Goal: Check status

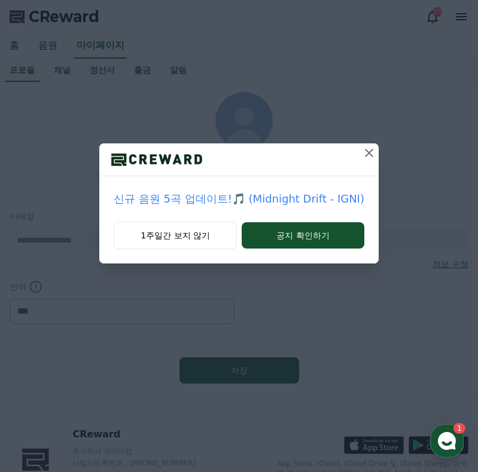
select select "**********"
click at [214, 157] on img at bounding box center [156, 160] width 115 height 18
click at [214, 155] on img at bounding box center [156, 160] width 115 height 18
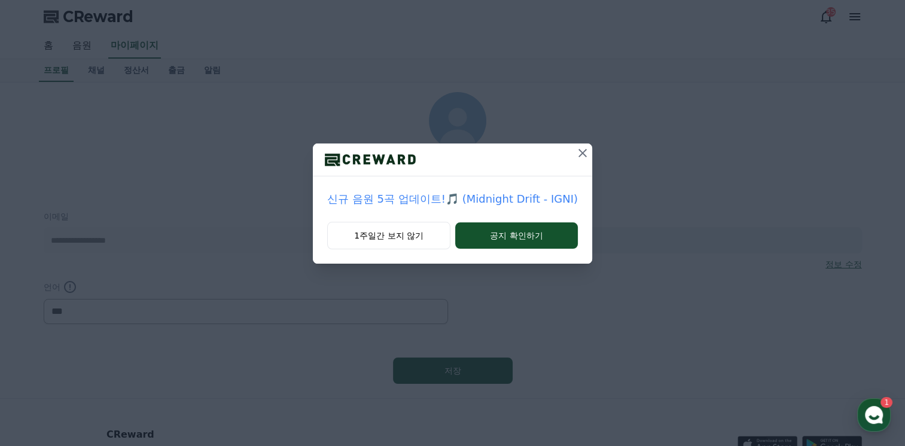
click at [366, 153] on img at bounding box center [370, 160] width 115 height 18
click at [477, 153] on icon at bounding box center [582, 153] width 14 height 14
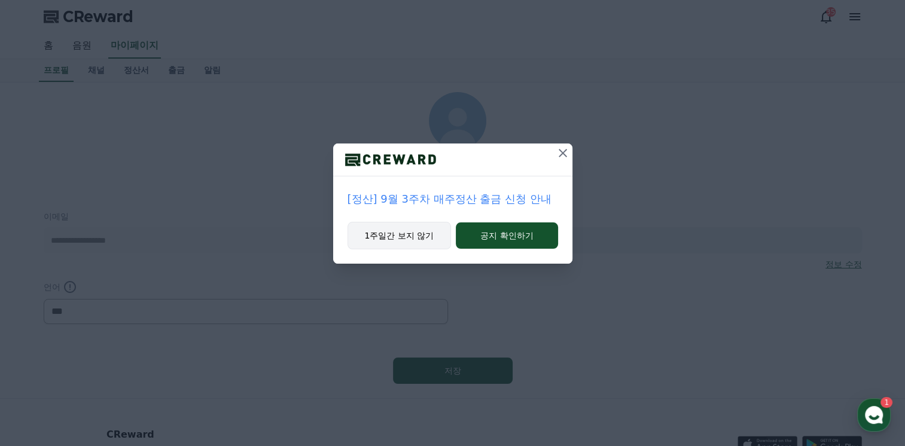
click at [377, 238] on button "1주일간 보지 않기" at bounding box center [399, 236] width 104 height 28
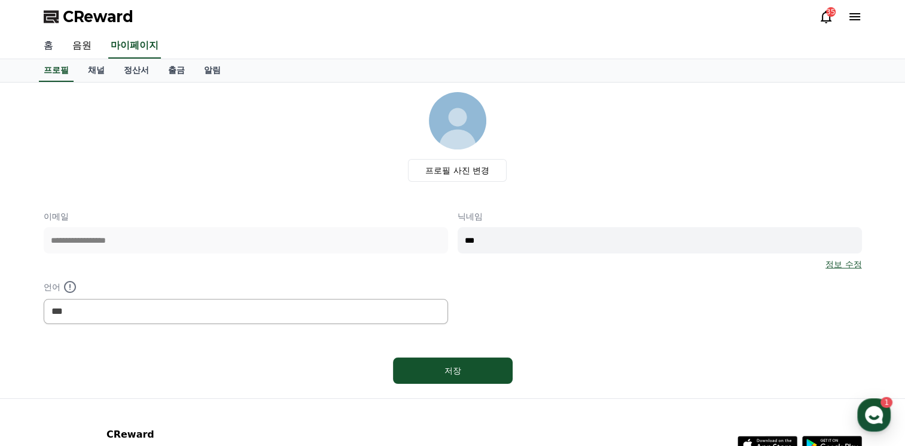
click at [46, 47] on link "홈" at bounding box center [48, 45] width 29 height 25
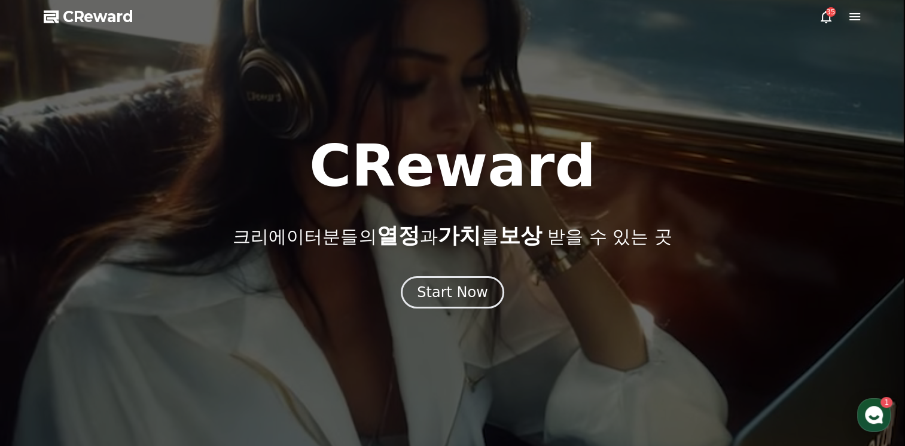
select select "**********"
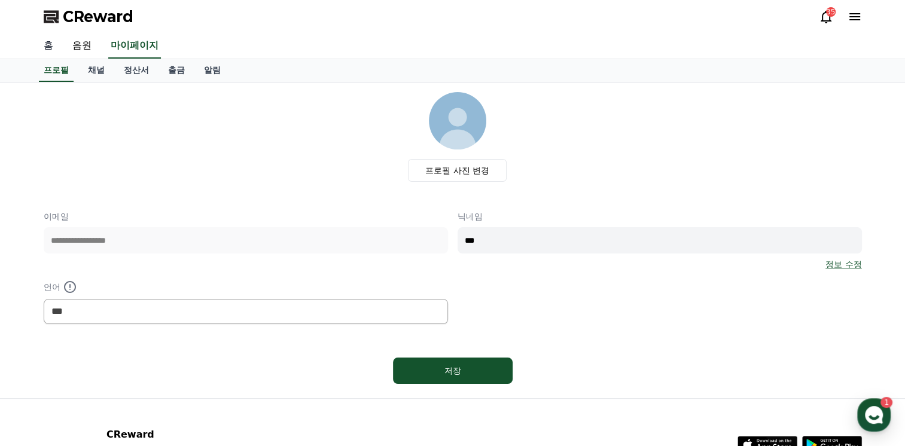
click at [47, 45] on link "홈" at bounding box center [48, 45] width 29 height 25
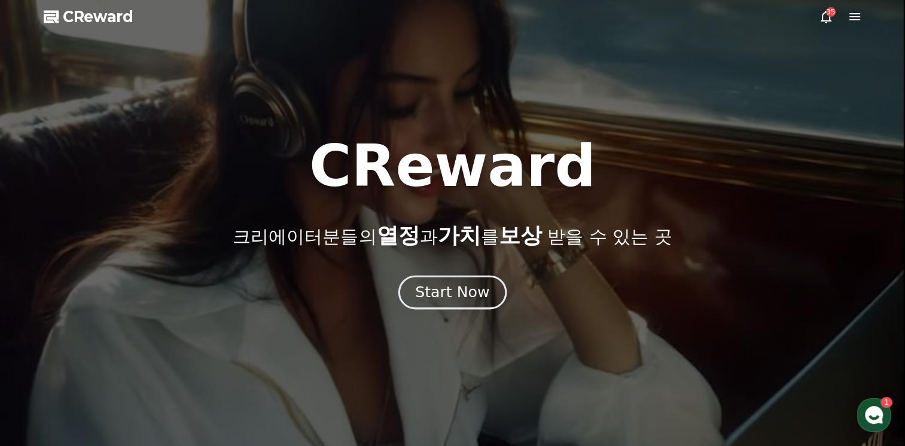
click at [469, 298] on div "Start Now" at bounding box center [452, 292] width 74 height 20
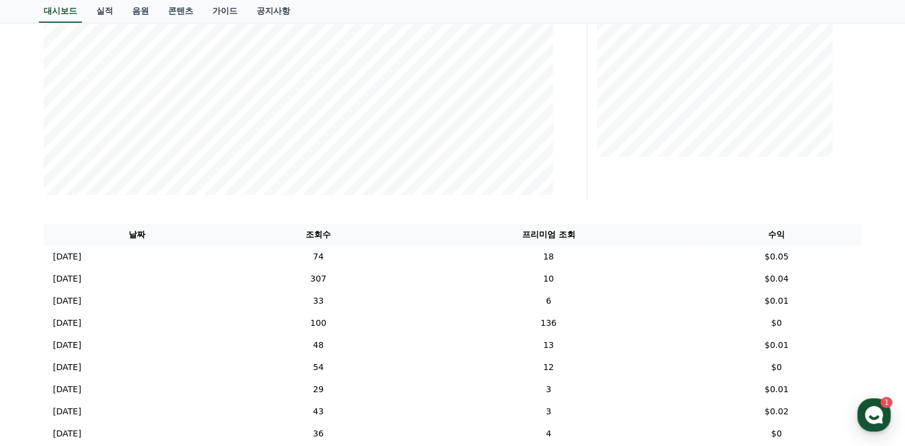
scroll to position [299, 0]
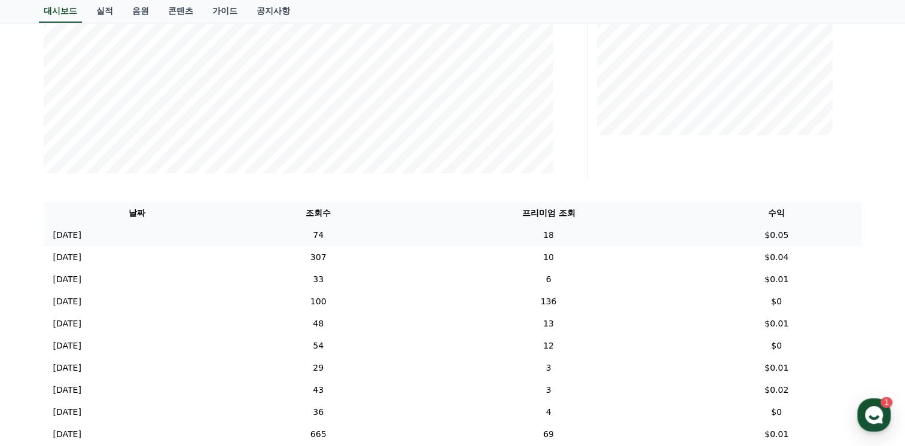
click at [59, 237] on p "[DATE]" at bounding box center [67, 235] width 28 height 13
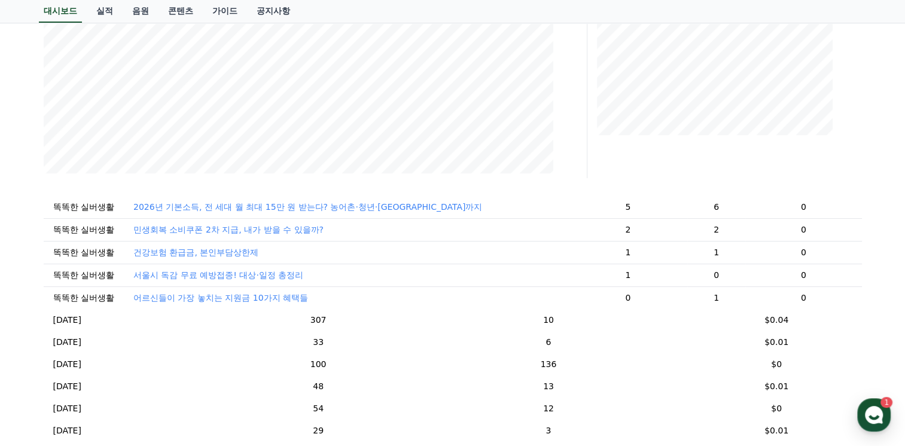
scroll to position [120, 0]
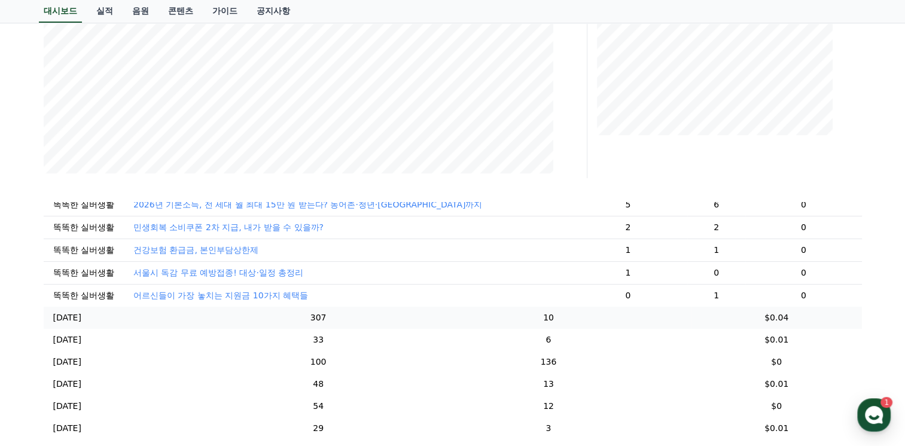
click at [80, 324] on p "[DATE]" at bounding box center [67, 318] width 28 height 13
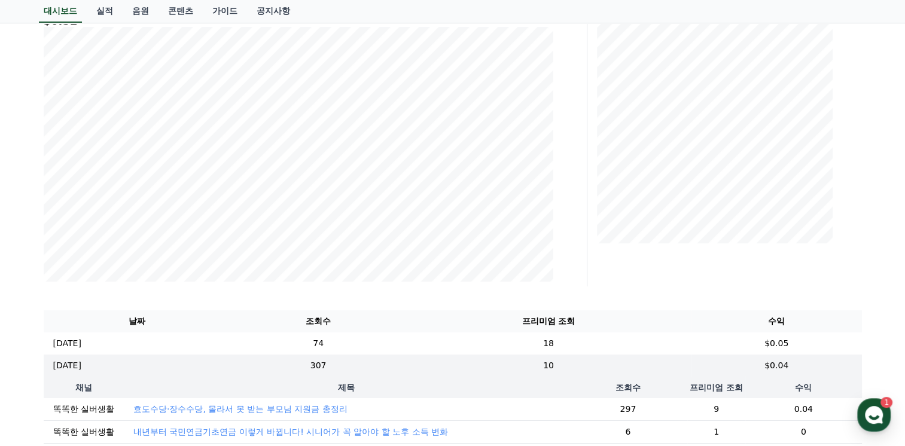
scroll to position [179, 0]
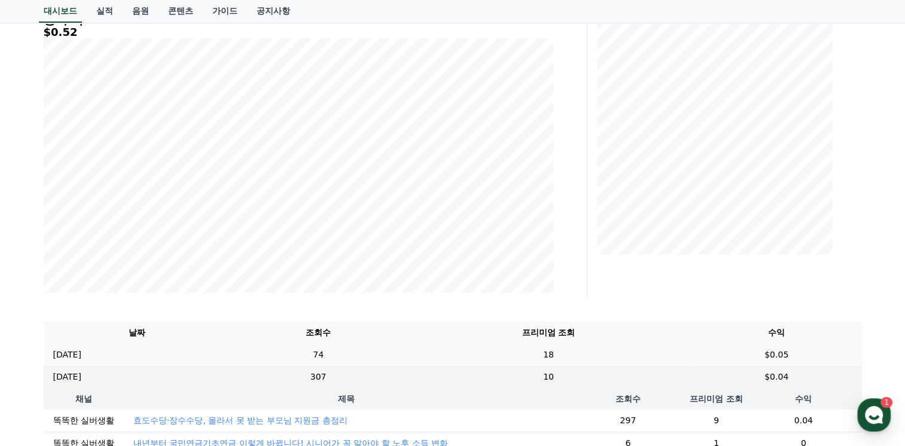
click at [69, 352] on p "[DATE]" at bounding box center [67, 355] width 28 height 13
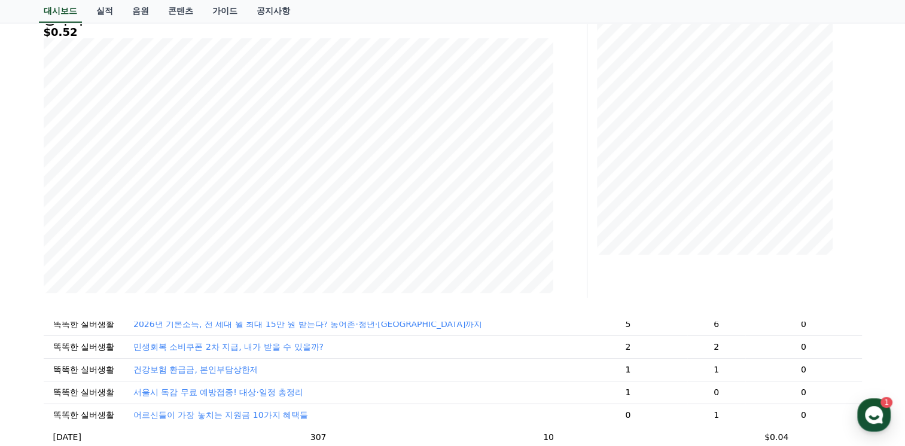
scroll to position [239, 0]
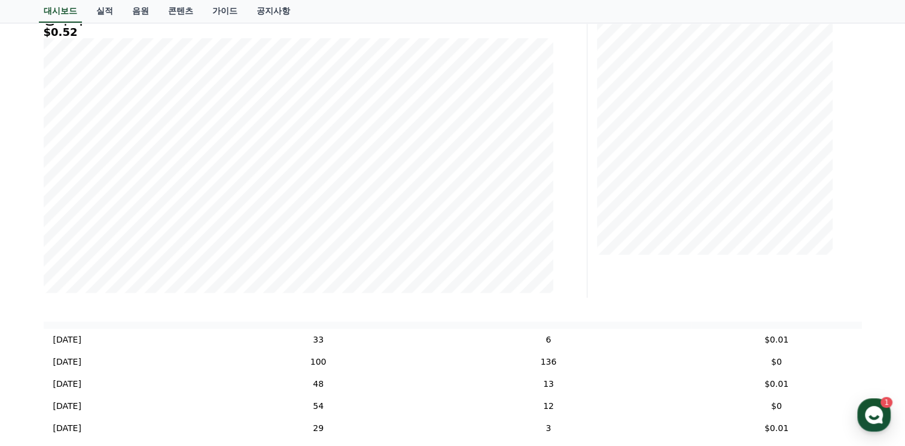
click at [73, 324] on p "[DATE]" at bounding box center [67, 318] width 28 height 13
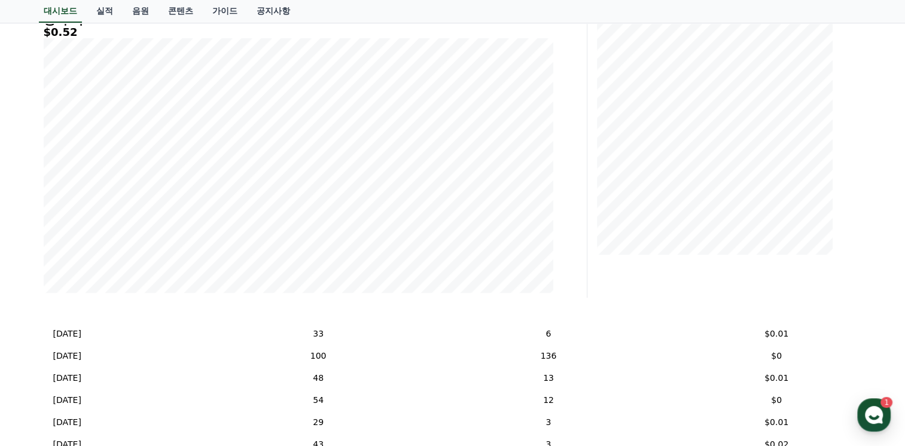
scroll to position [230, 0]
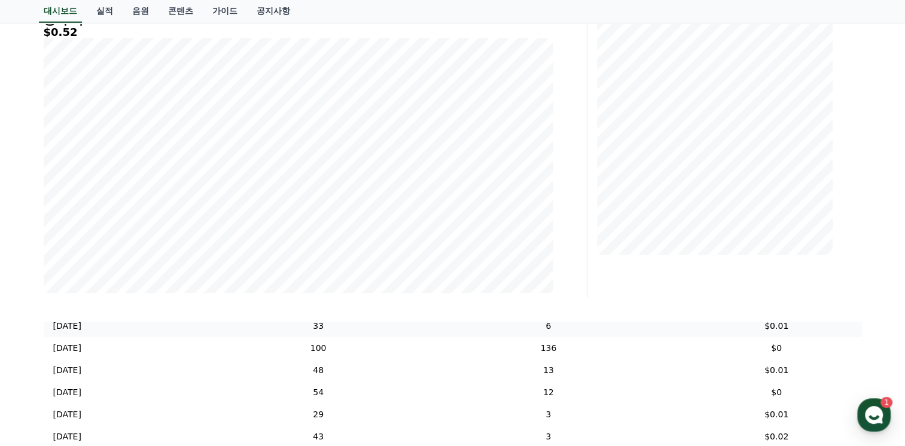
click at [81, 333] on p "[DATE]" at bounding box center [67, 326] width 28 height 13
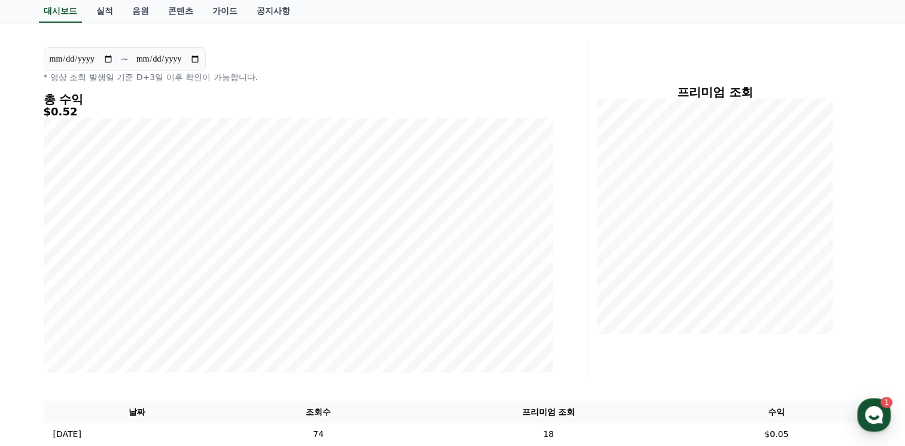
scroll to position [0, 0]
